Goal: Find specific page/section: Find specific page/section

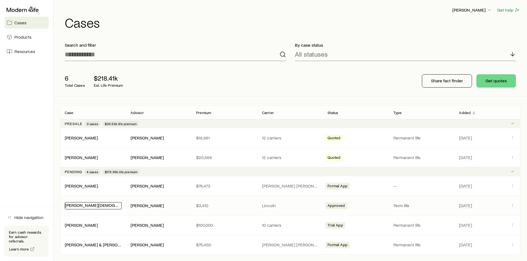
click at [85, 204] on link "[PERSON_NAME][DEMOGRAPHIC_DATA]" at bounding box center [104, 205] width 78 height 5
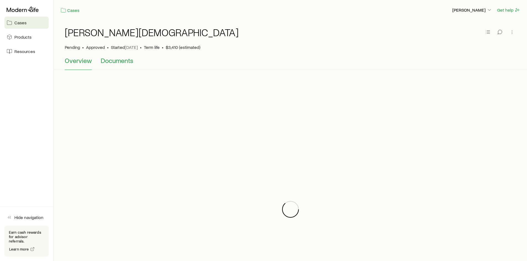
click at [111, 63] on span "Documents" at bounding box center [117, 61] width 33 height 8
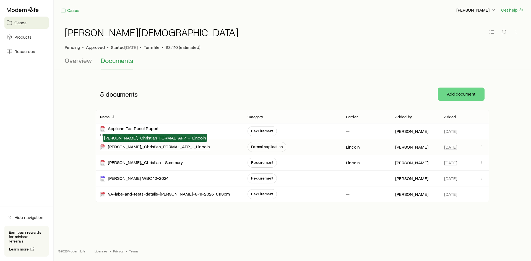
click at [132, 147] on div "[PERSON_NAME],_Christian_FORMAL_APP_-_Lincoln" at bounding box center [155, 147] width 110 height 6
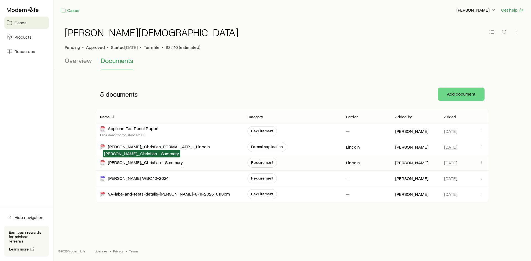
click at [150, 162] on div "[PERSON_NAME],_Christian - Summary" at bounding box center [141, 163] width 83 height 6
